Goal: Information Seeking & Learning: Learn about a topic

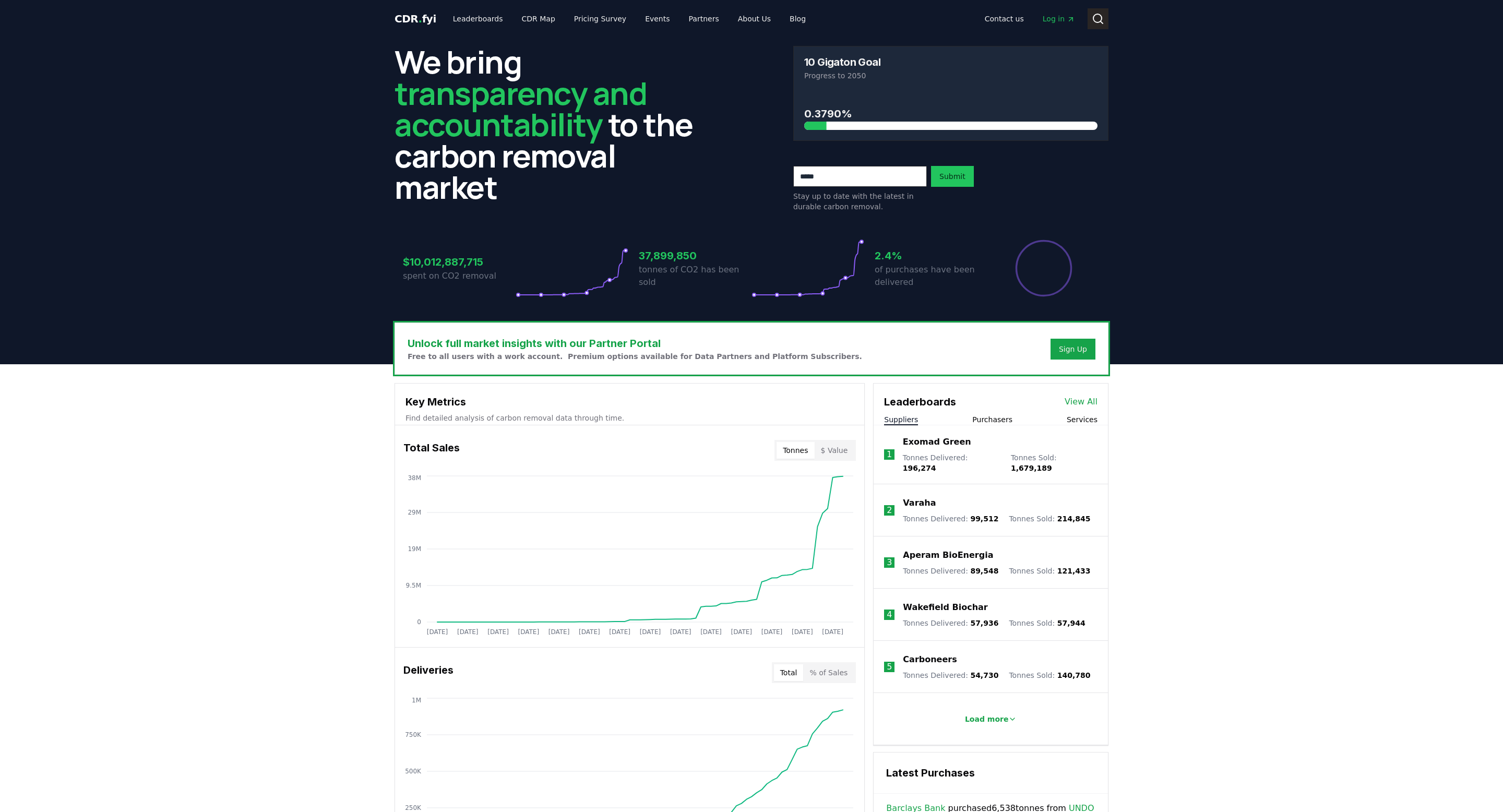
click at [1099, 20] on icon at bounding box center [1097, 18] width 12 height 12
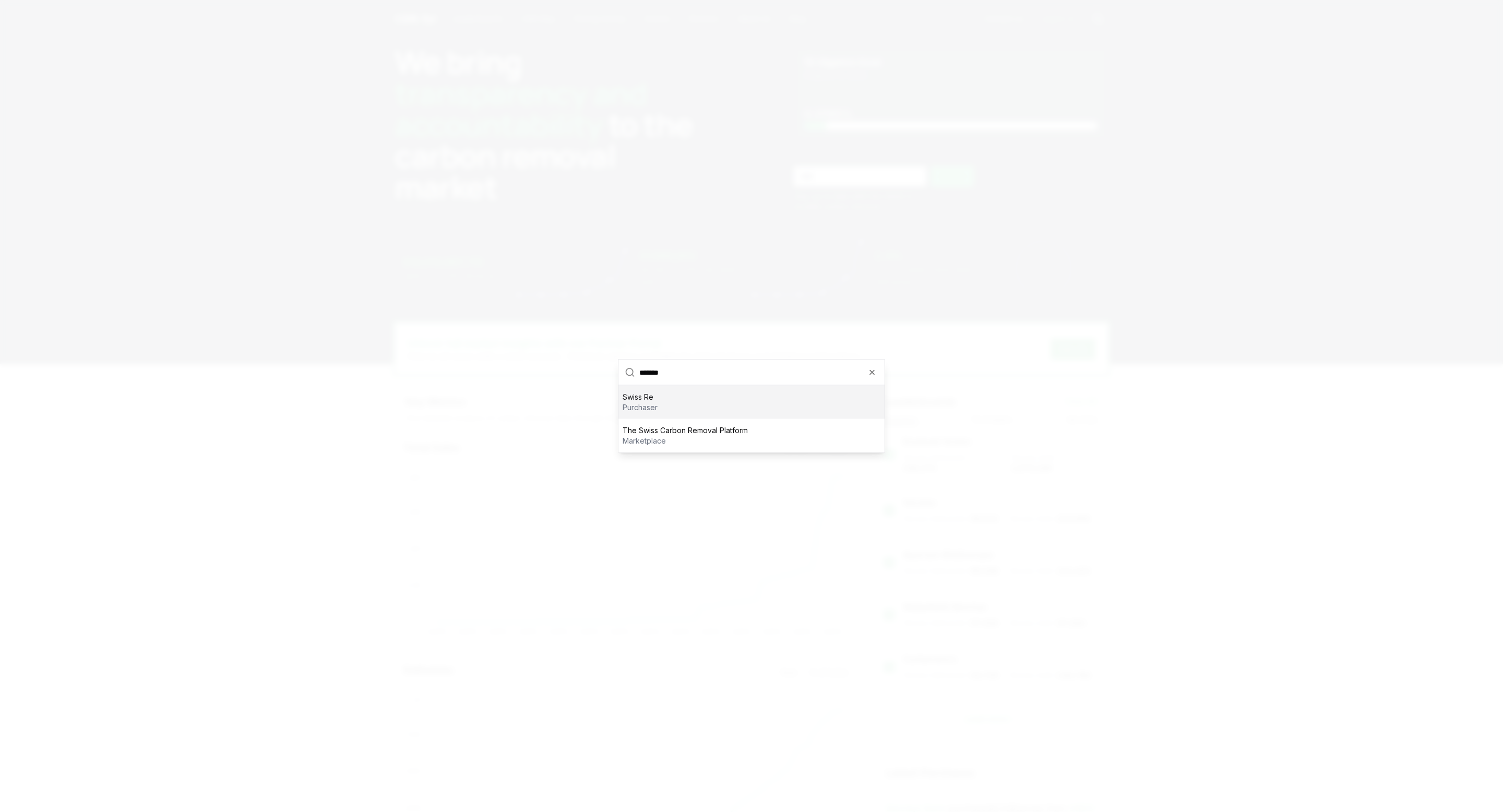
type input "********"
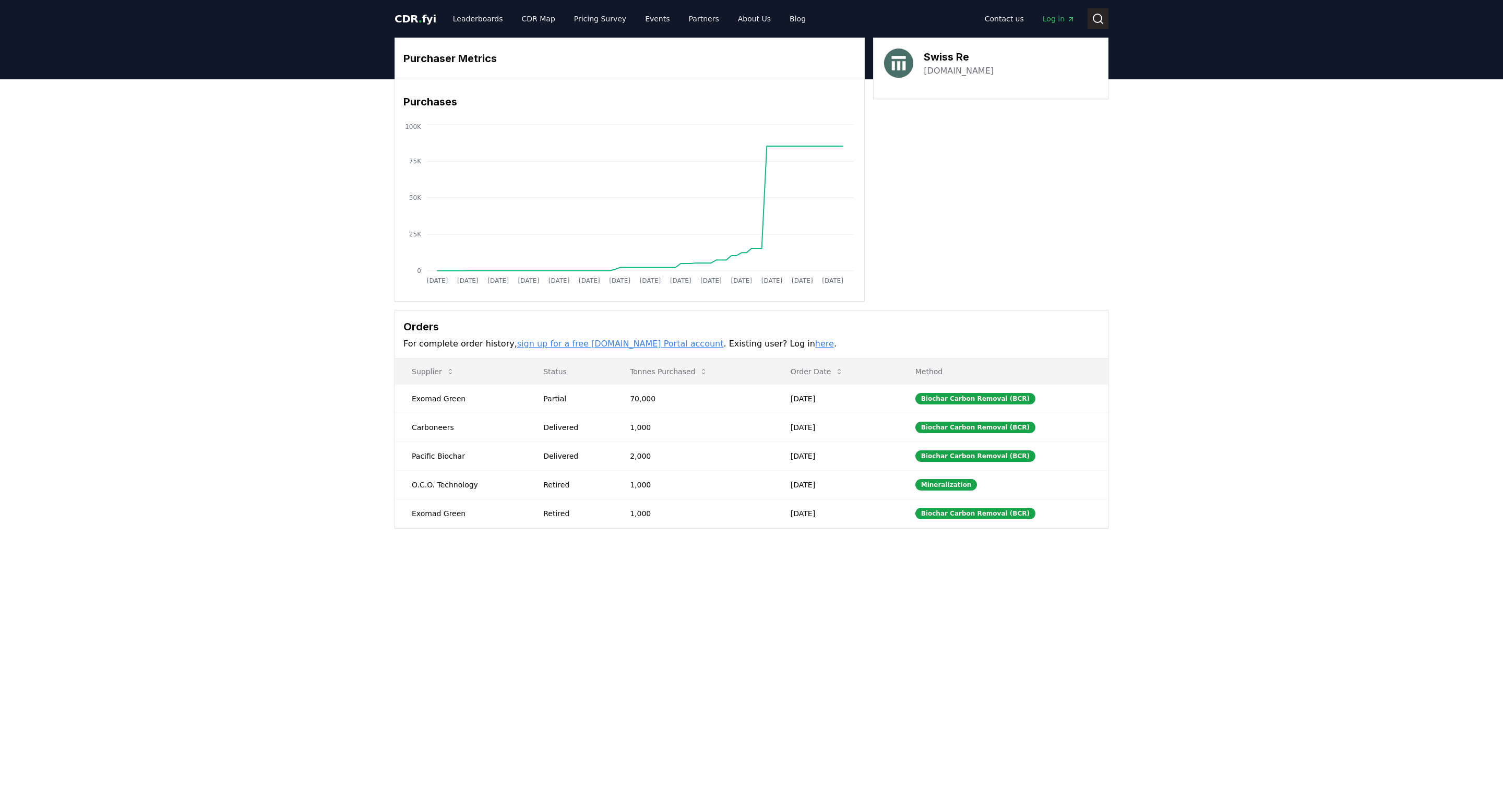
click at [1105, 18] on button "Search" at bounding box center [1098, 19] width 21 height 21
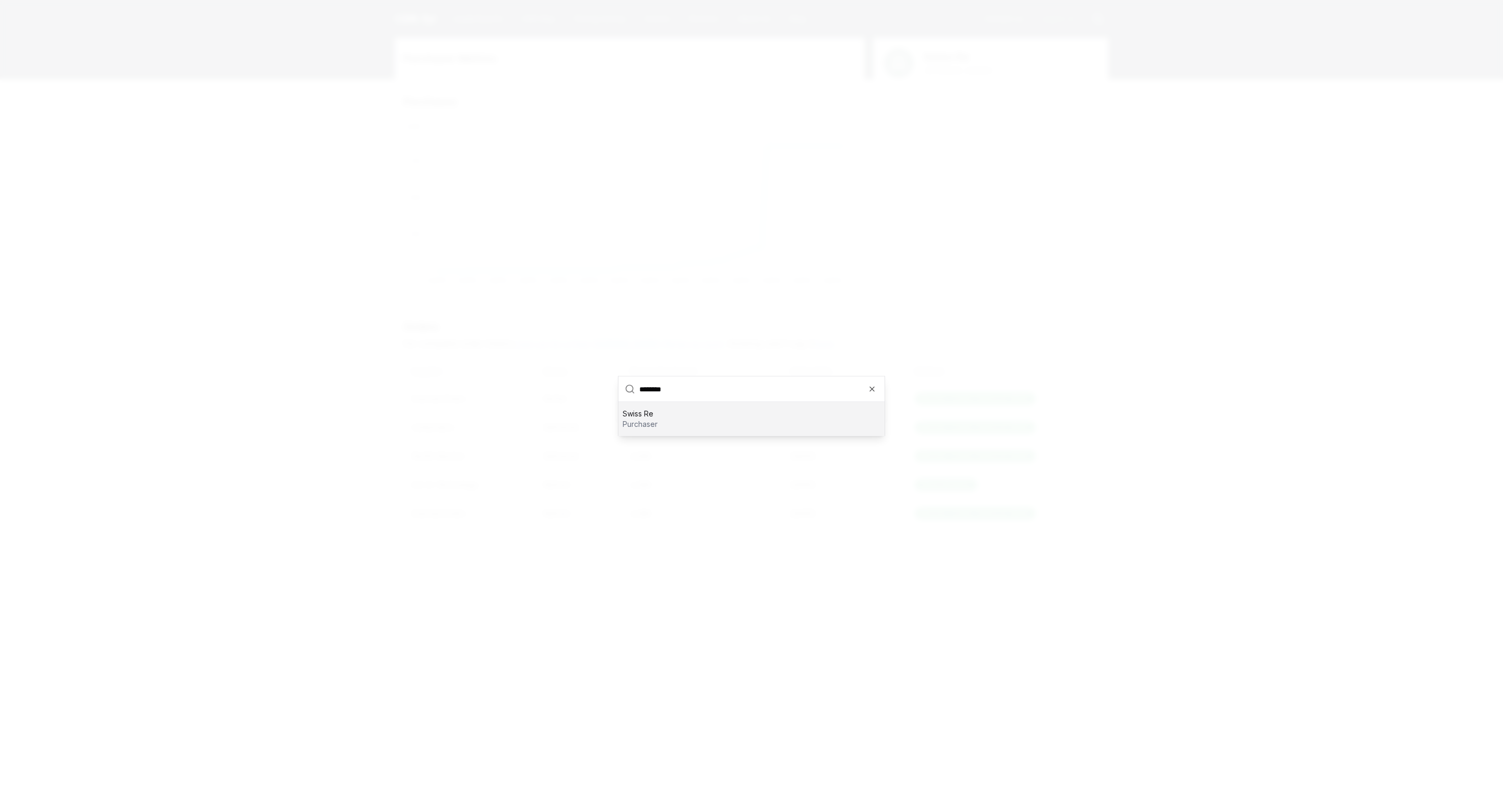
type input "*"
type input "******"
click at [712, 431] on div "Zurich Insurance Group purchaser" at bounding box center [752, 419] width 266 height 33
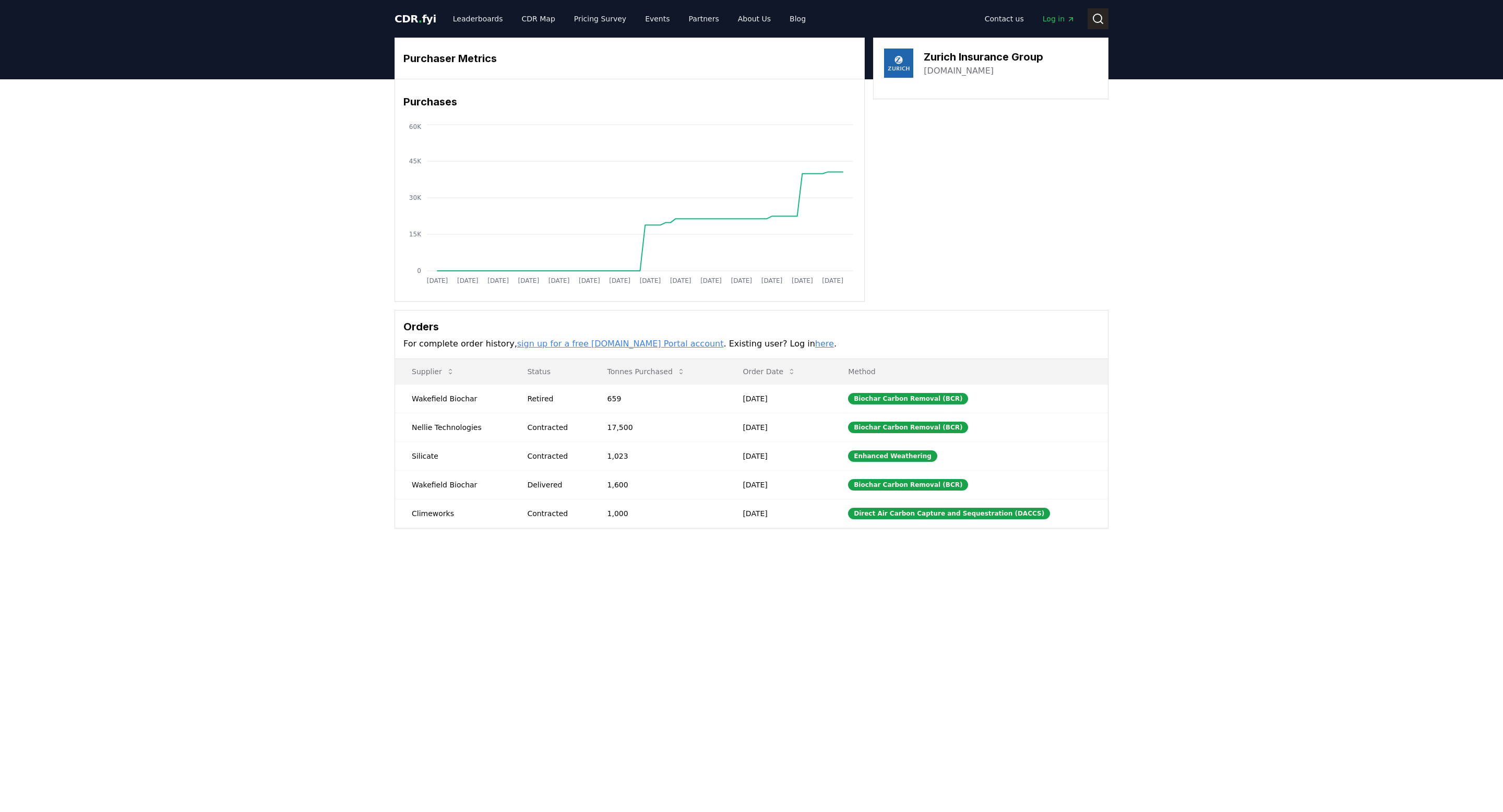
click at [1099, 18] on icon at bounding box center [1097, 18] width 12 height 12
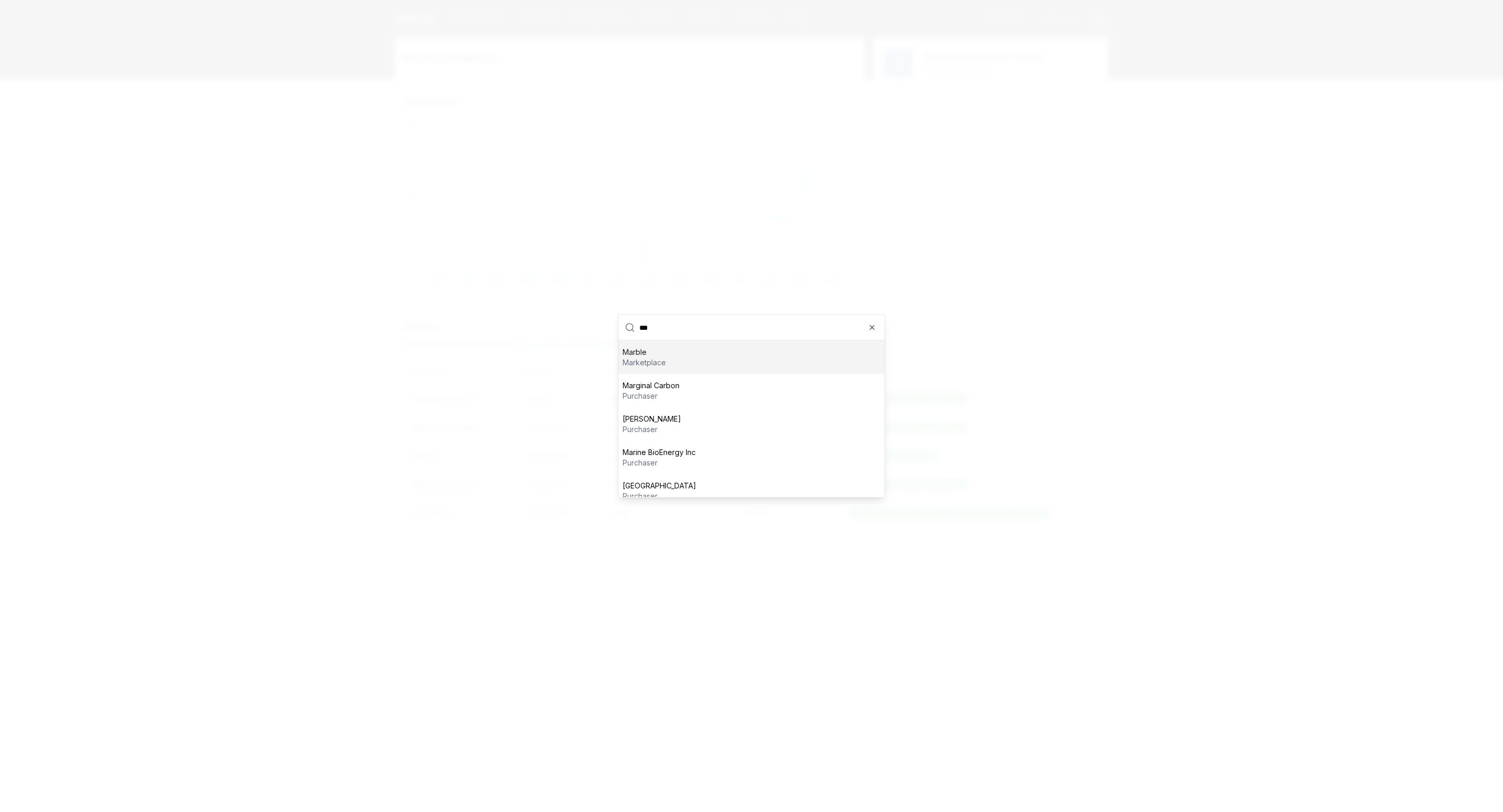
scroll to position [10, 0]
type input "*"
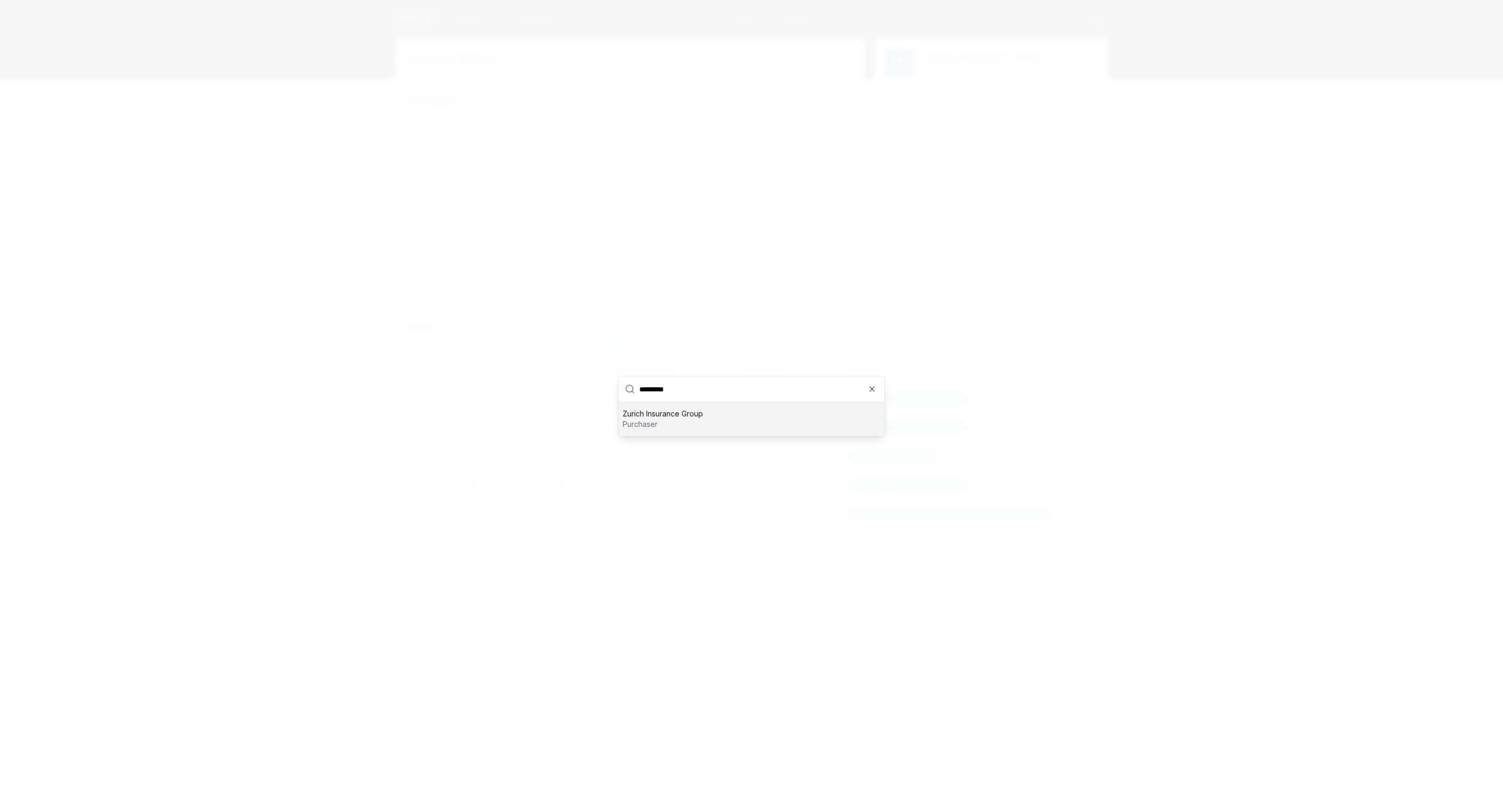
type input "*********"
click at [711, 430] on div "Zurich Insurance Group purchaser" at bounding box center [752, 419] width 266 height 33
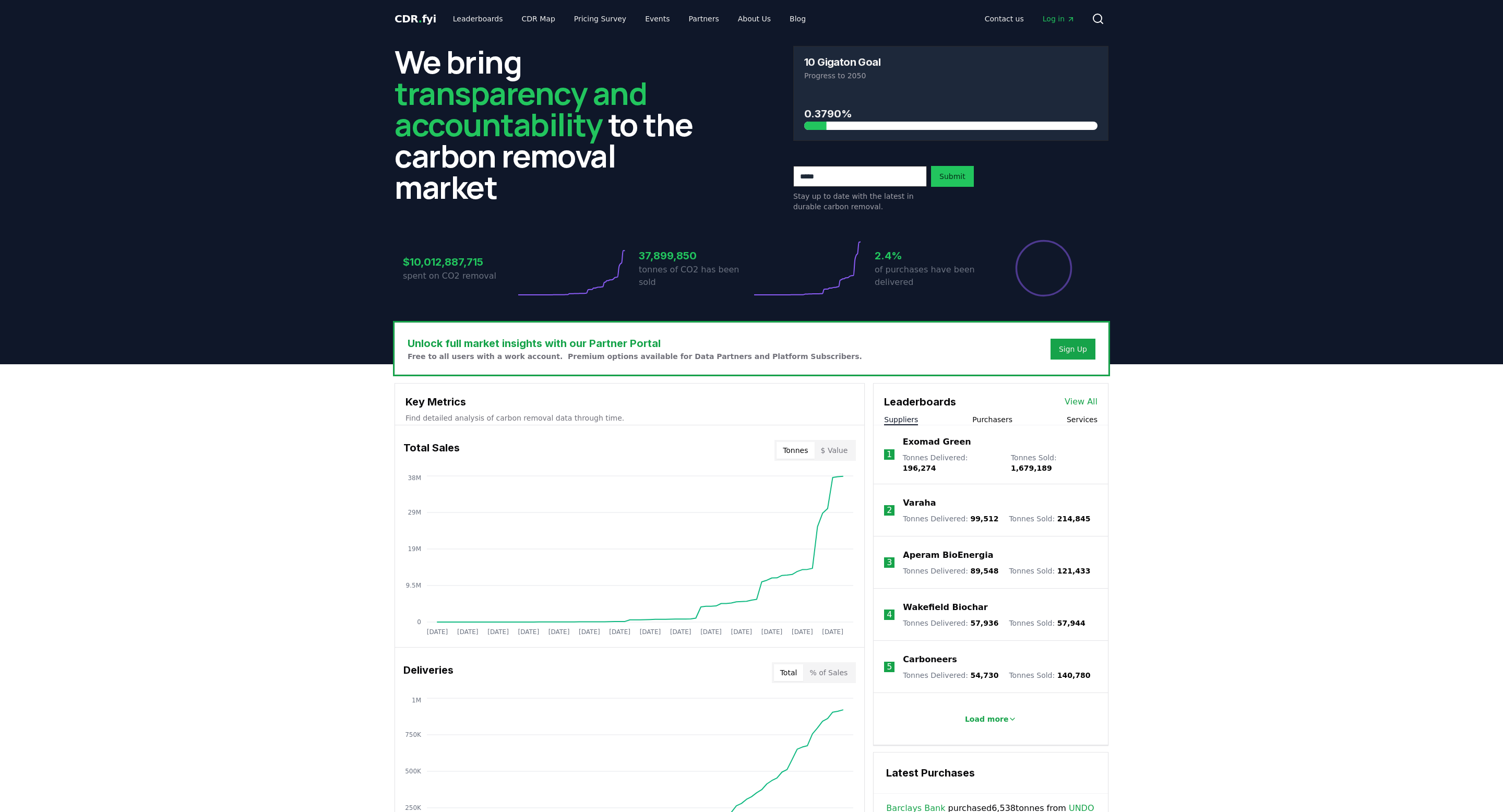
click at [986, 415] on button "Purchasers" at bounding box center [992, 419] width 40 height 10
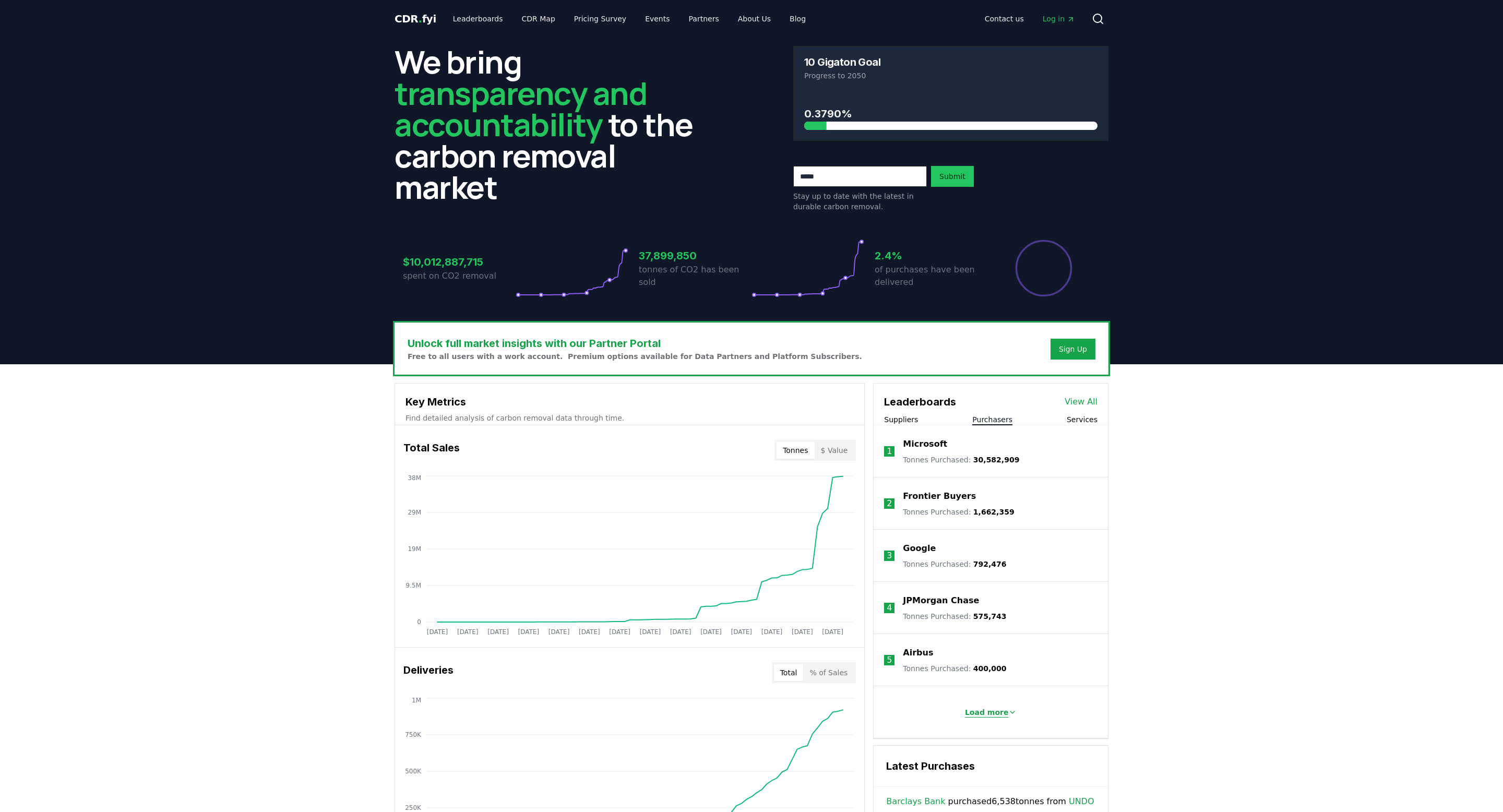
click at [988, 712] on p "Load more" at bounding box center [987, 712] width 44 height 10
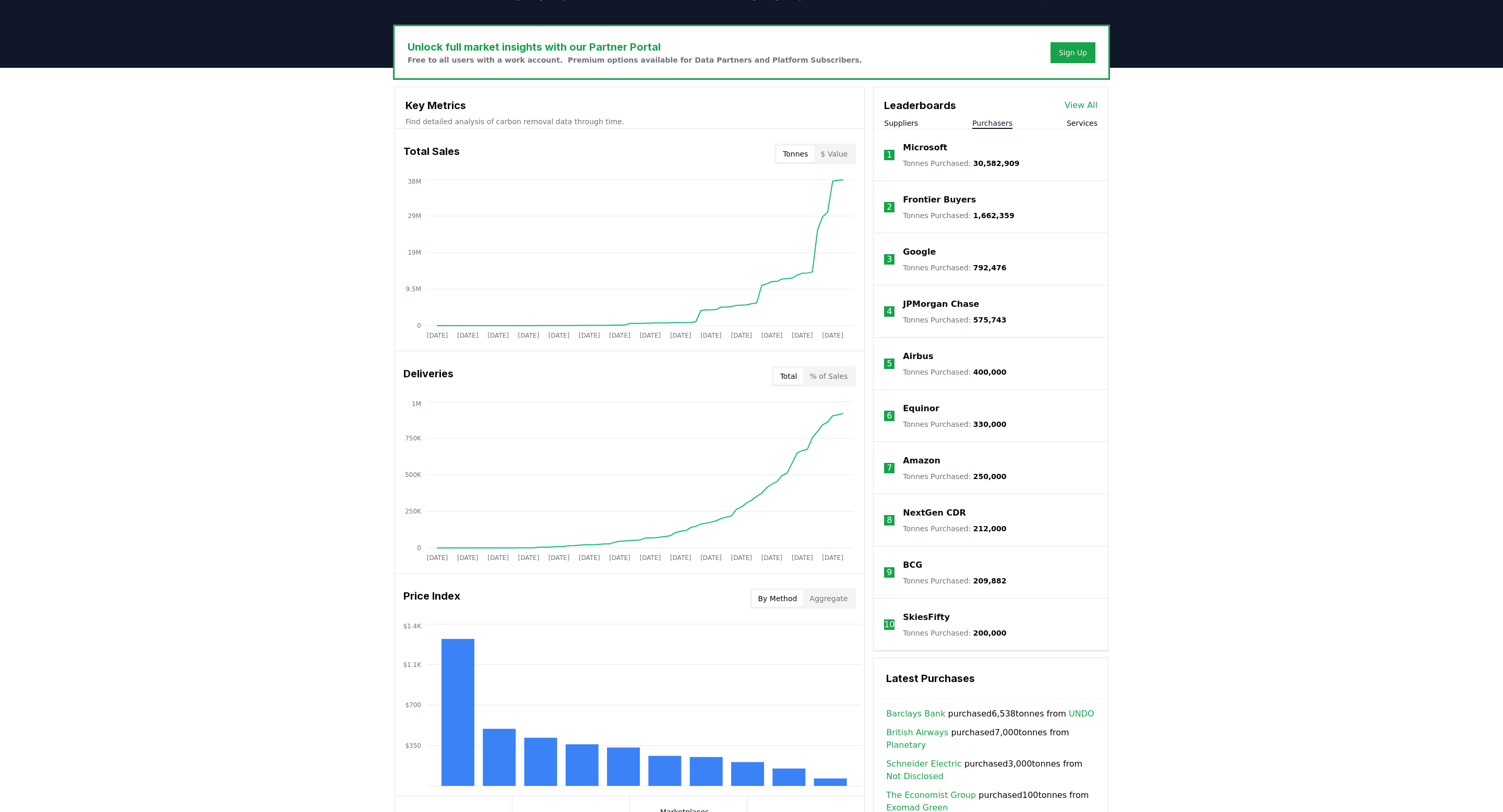
scroll to position [318, 0]
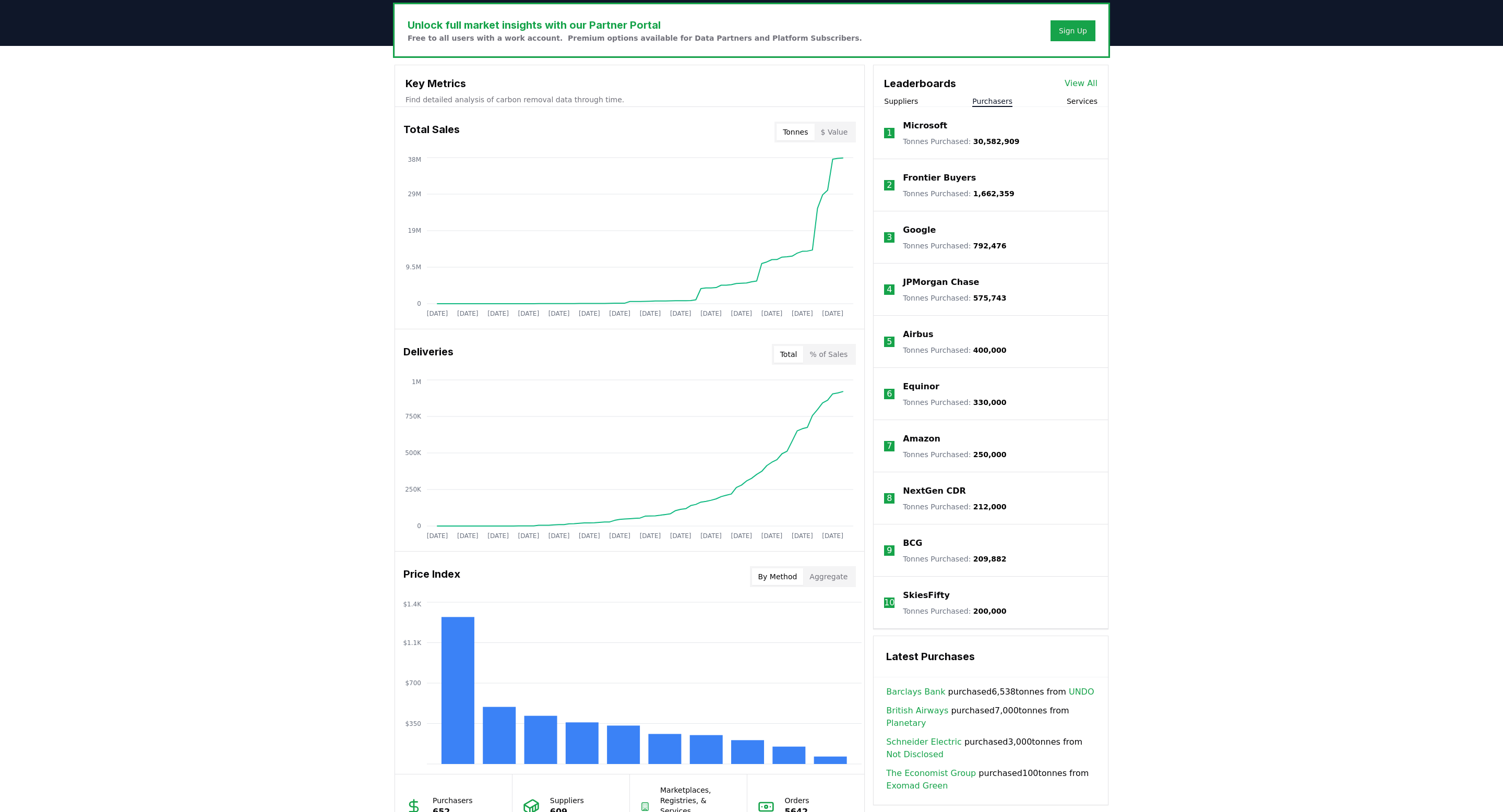
click at [1086, 79] on link "View All" at bounding box center [1081, 83] width 33 height 12
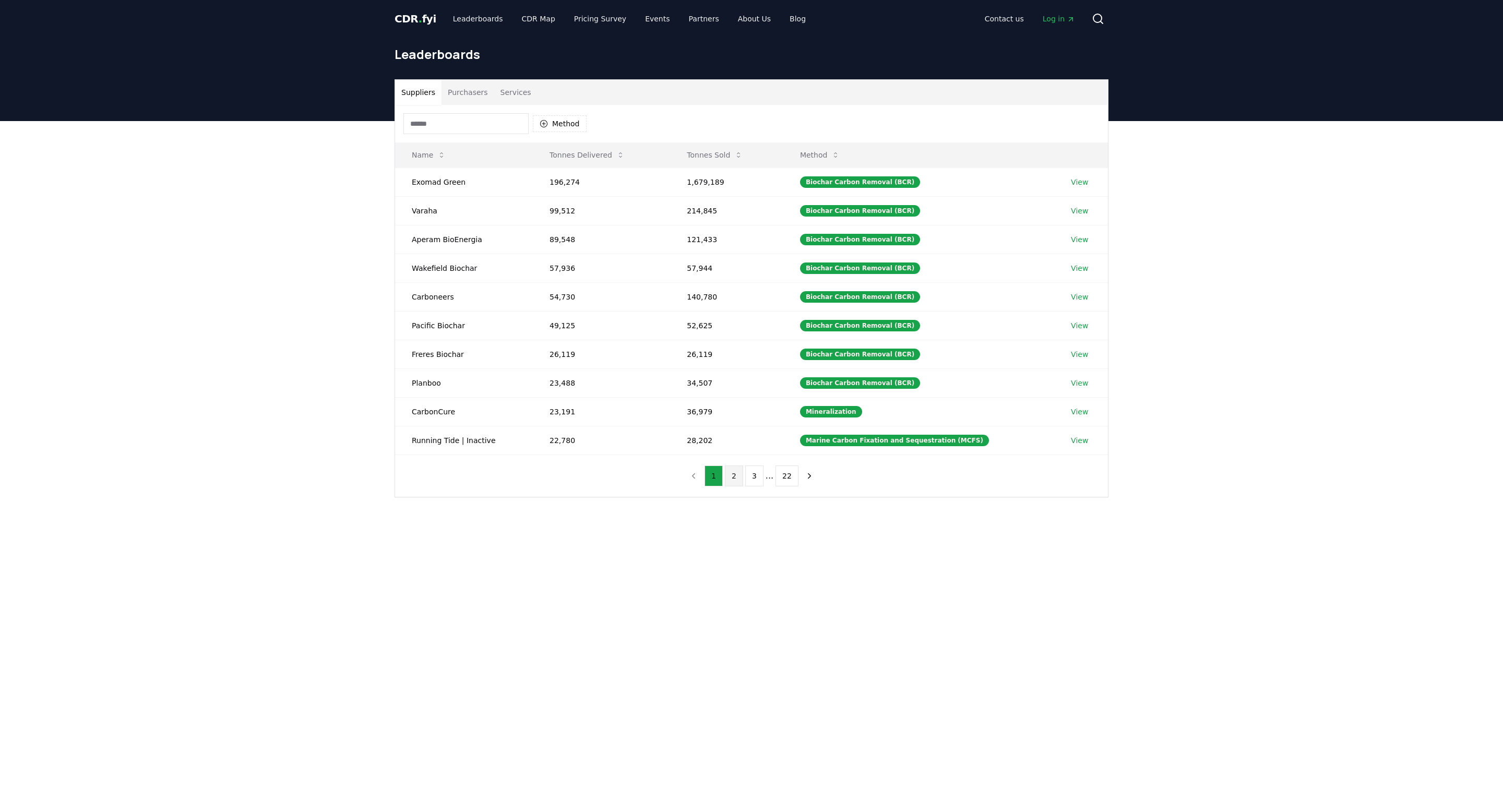
click at [734, 470] on button "2" at bounding box center [733, 476] width 18 height 21
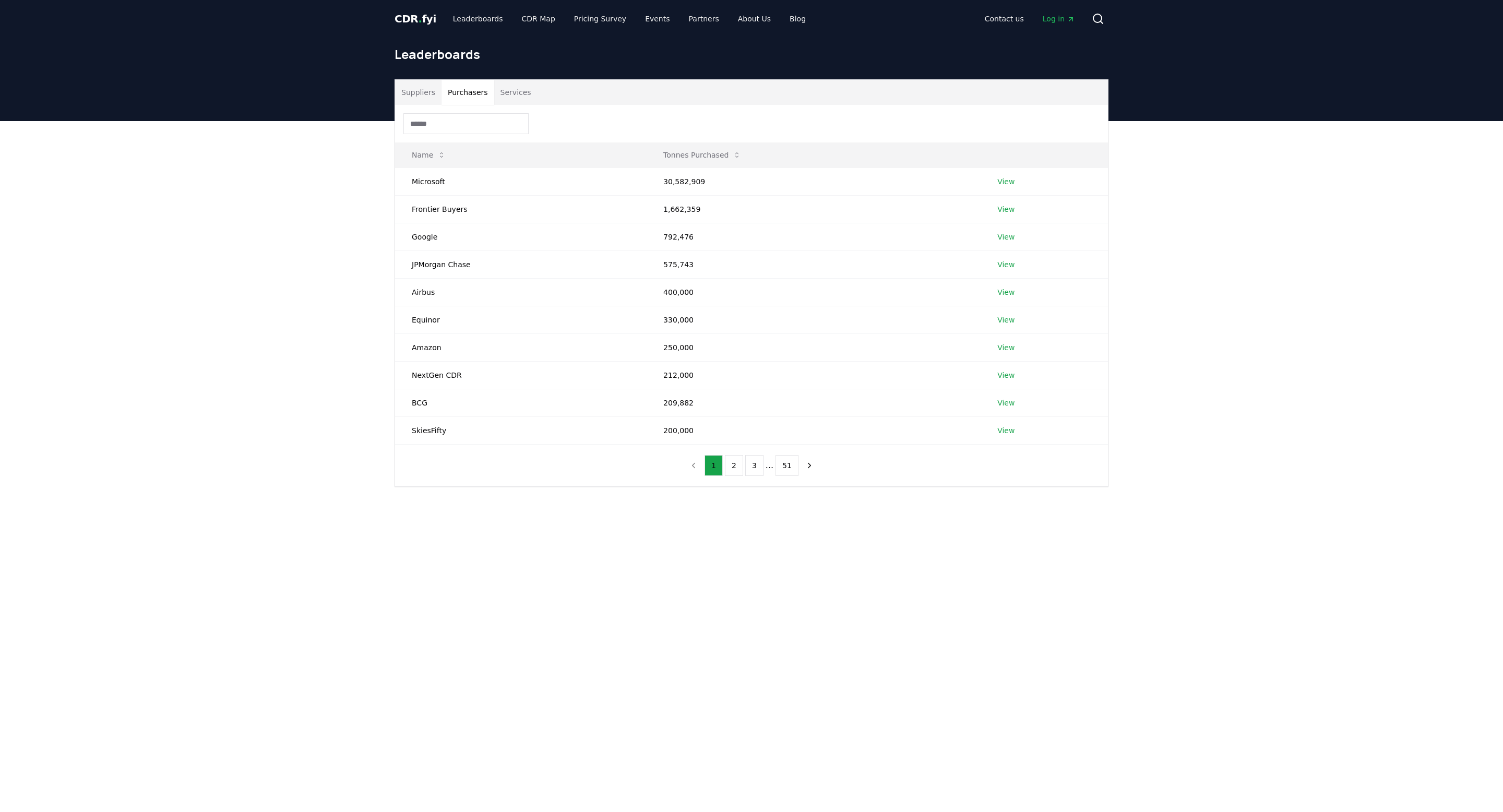
click at [466, 92] on button "Purchasers" at bounding box center [468, 92] width 53 height 25
click at [740, 466] on button "2" at bounding box center [733, 466] width 18 height 21
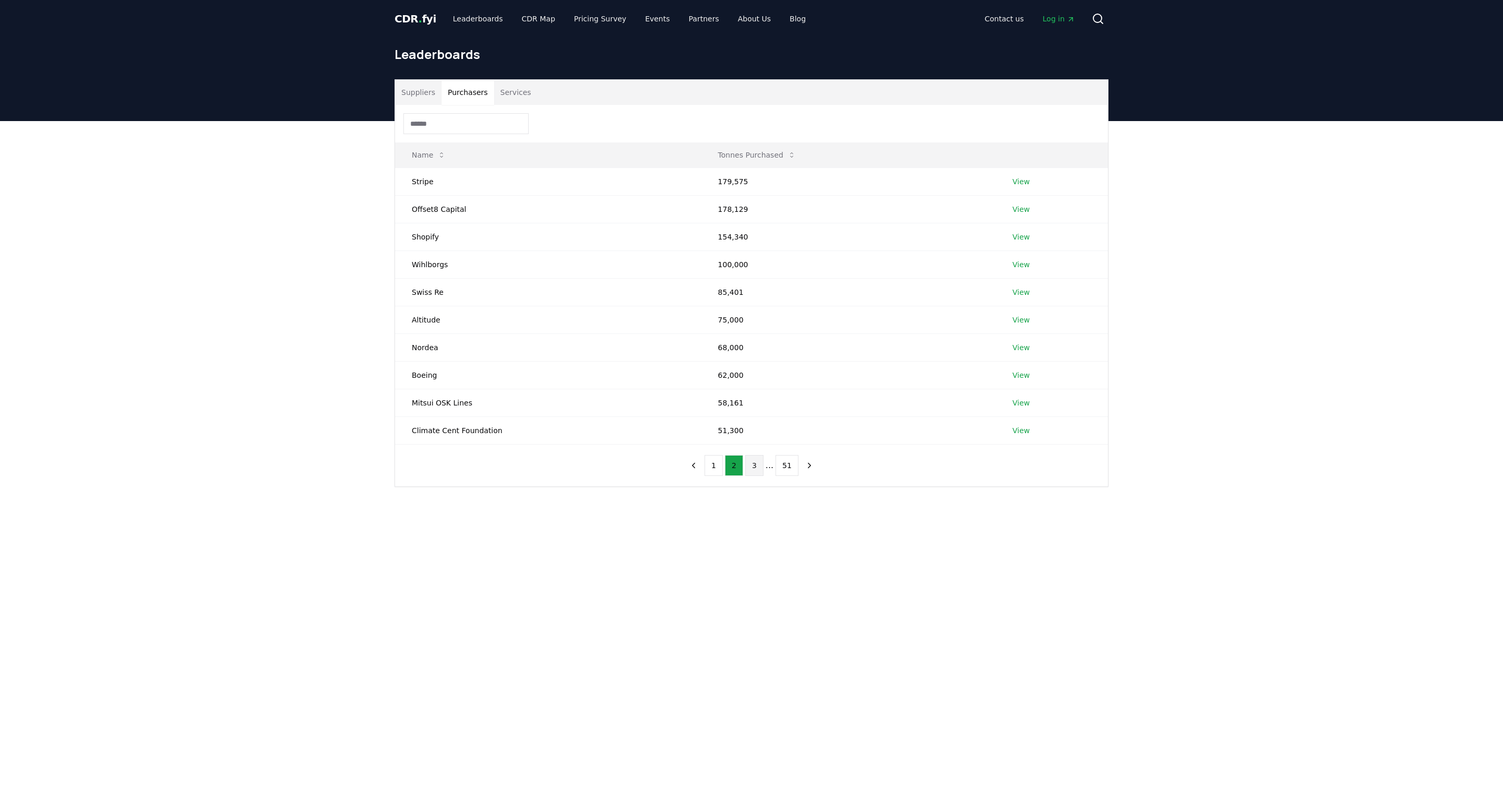
click at [755, 466] on button "3" at bounding box center [754, 466] width 18 height 21
click at [729, 467] on button "2" at bounding box center [723, 466] width 18 height 21
click at [718, 466] on button "1" at bounding box center [714, 466] width 18 height 21
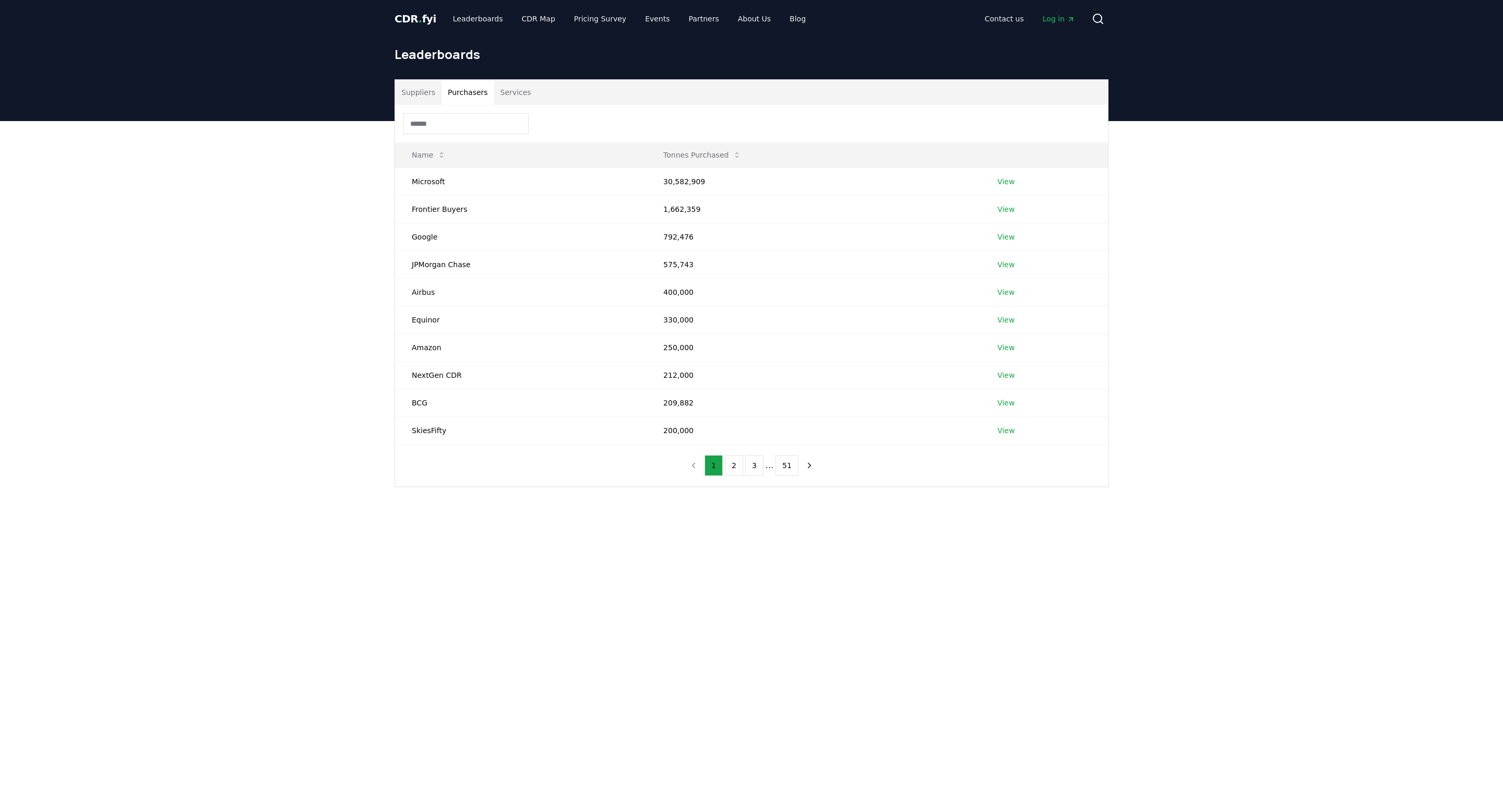
click at [413, 20] on span "CDR . fyi" at bounding box center [415, 18] width 42 height 12
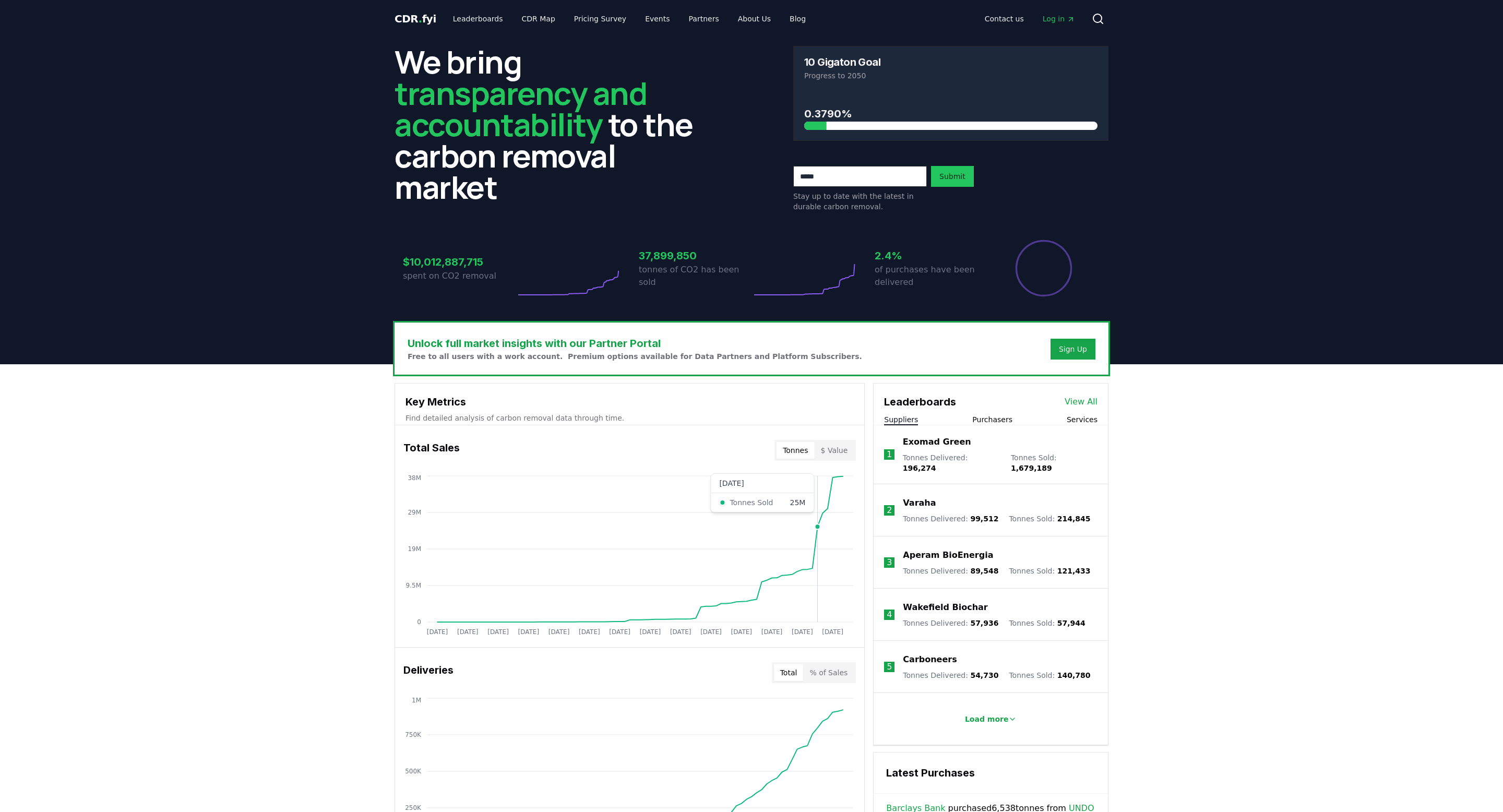
scroll to position [102, 0]
